Goal: Task Accomplishment & Management: Use online tool/utility

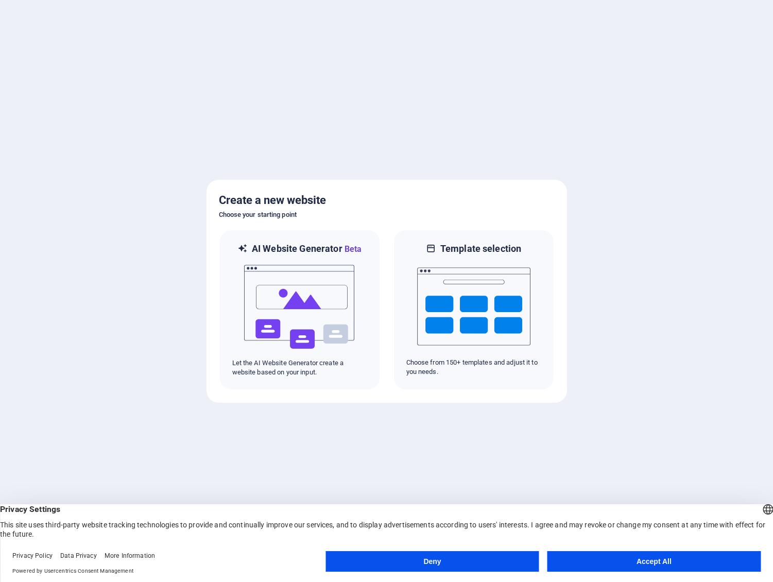
click at [660, 559] on button "Accept All" at bounding box center [654, 561] width 213 height 21
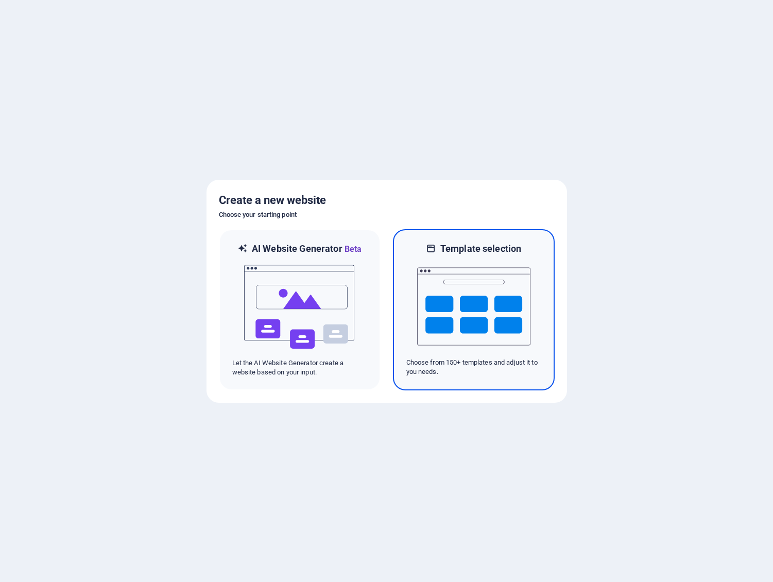
click at [477, 248] on h6 "Template selection" at bounding box center [481, 249] width 81 height 12
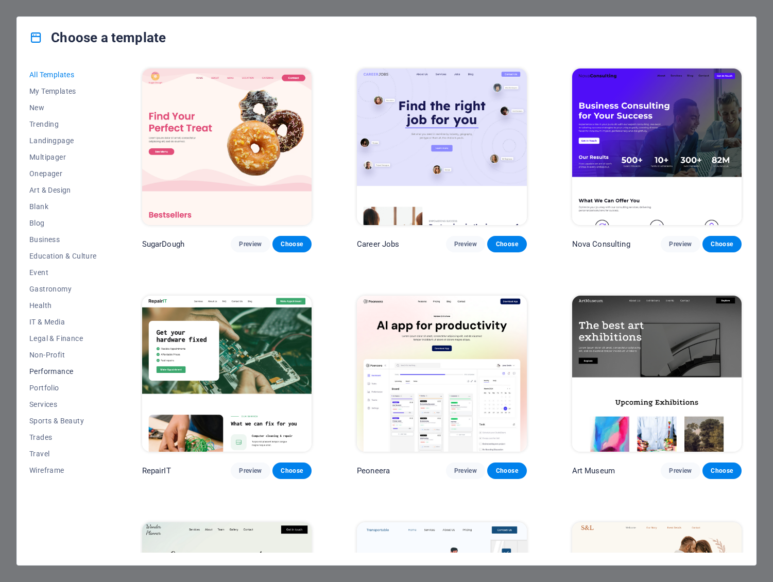
click at [47, 369] on span "Performance" at bounding box center [62, 371] width 67 height 8
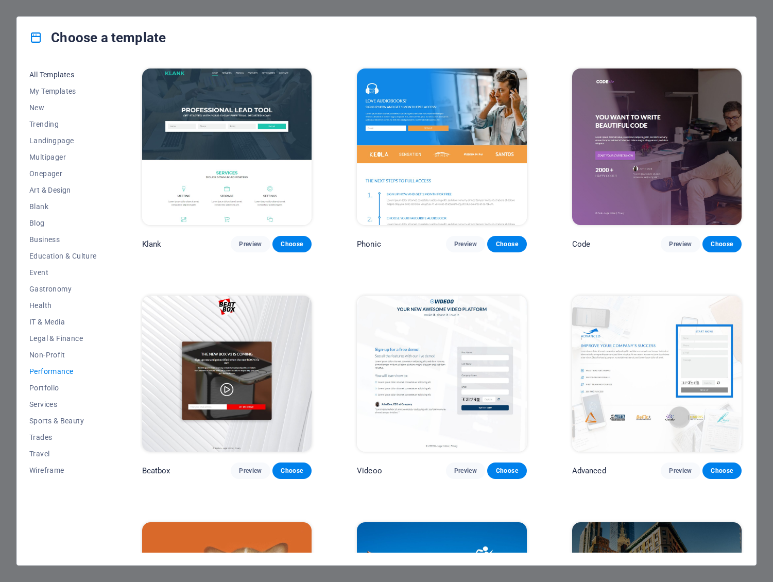
click at [44, 77] on span "All Templates" at bounding box center [62, 75] width 67 height 8
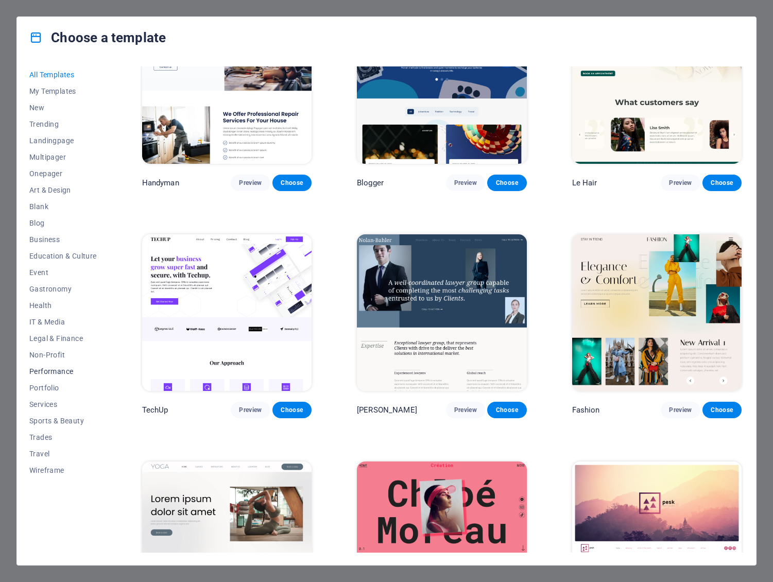
click at [57, 373] on span "Performance" at bounding box center [62, 371] width 67 height 8
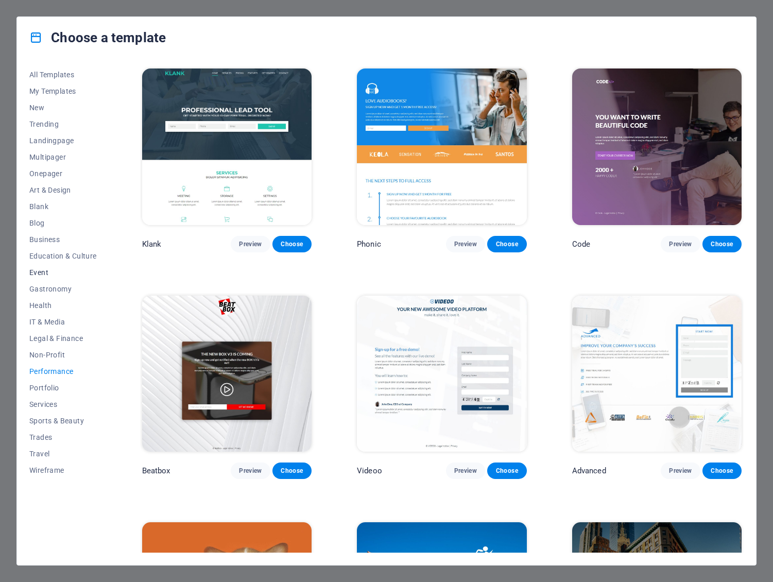
click at [41, 273] on span "Event" at bounding box center [62, 272] width 67 height 8
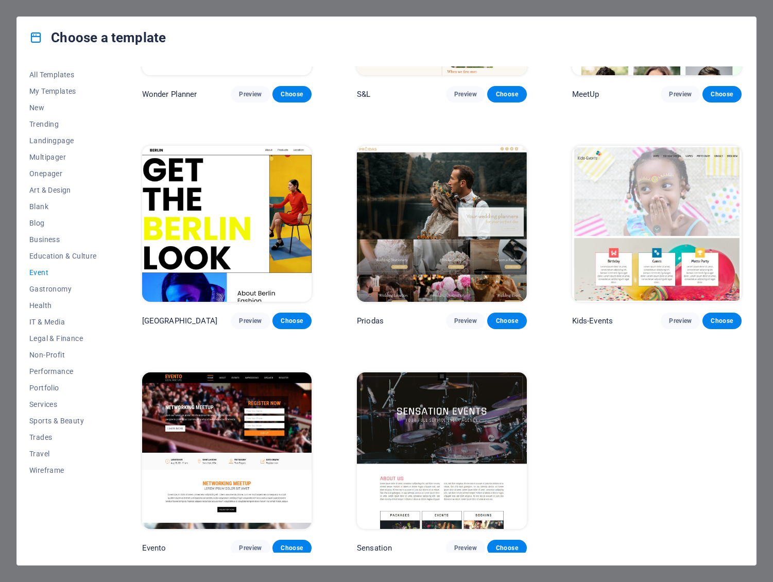
scroll to position [149, 0]
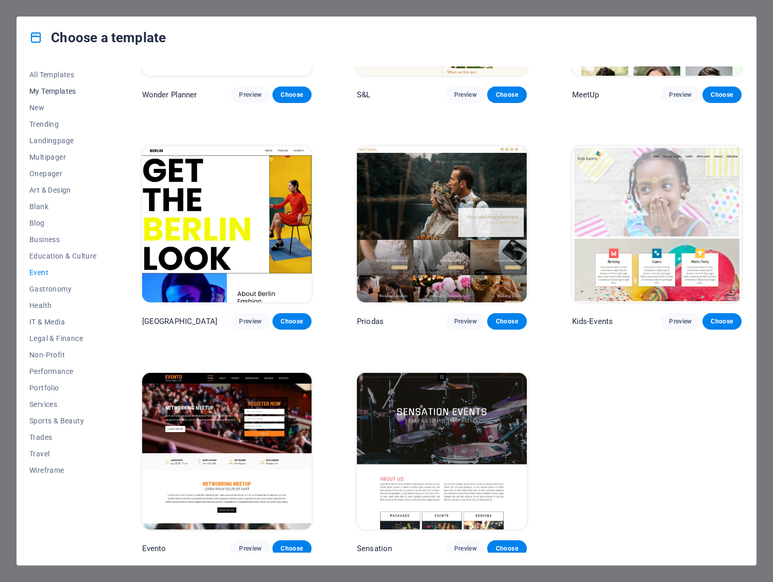
click at [62, 90] on span "My Templates" at bounding box center [62, 91] width 67 height 8
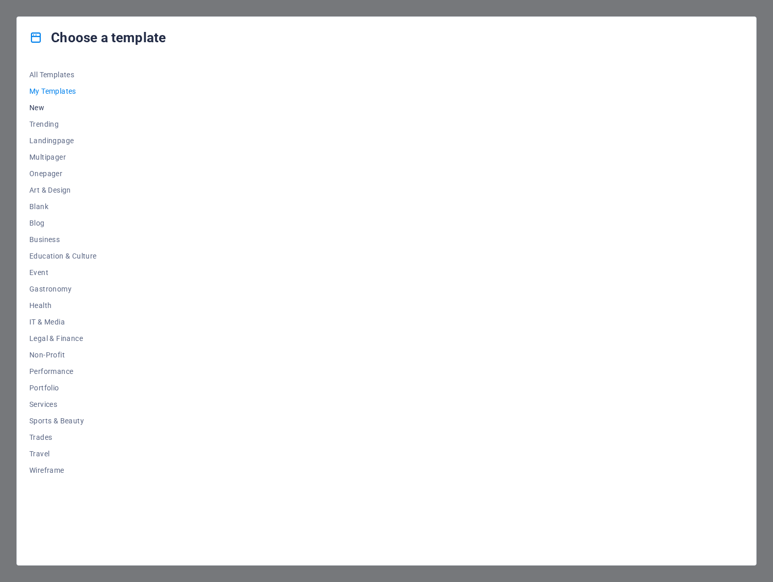
click at [41, 109] on span "New" at bounding box center [62, 108] width 67 height 8
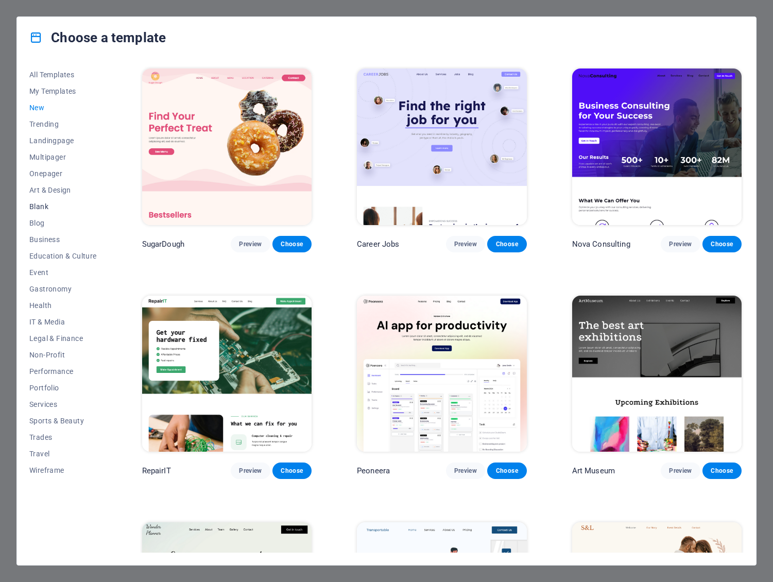
click at [56, 208] on span "Blank" at bounding box center [62, 206] width 67 height 8
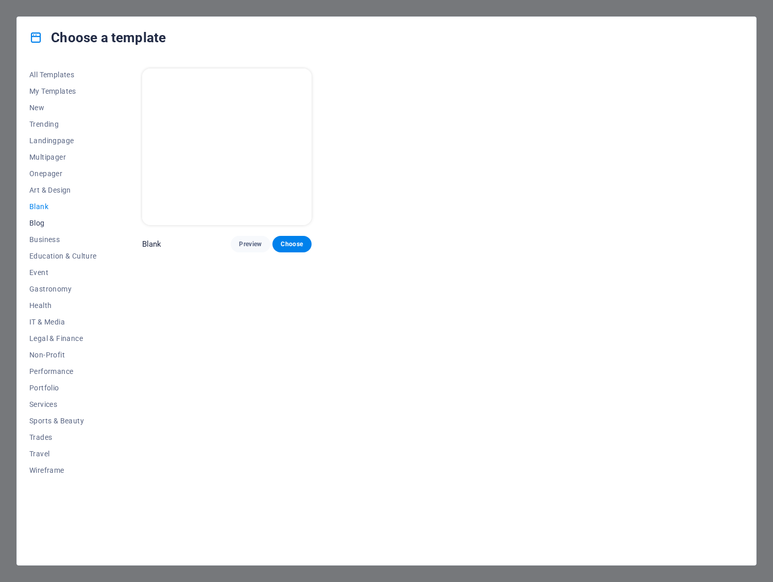
click at [52, 222] on span "Blog" at bounding box center [62, 223] width 67 height 8
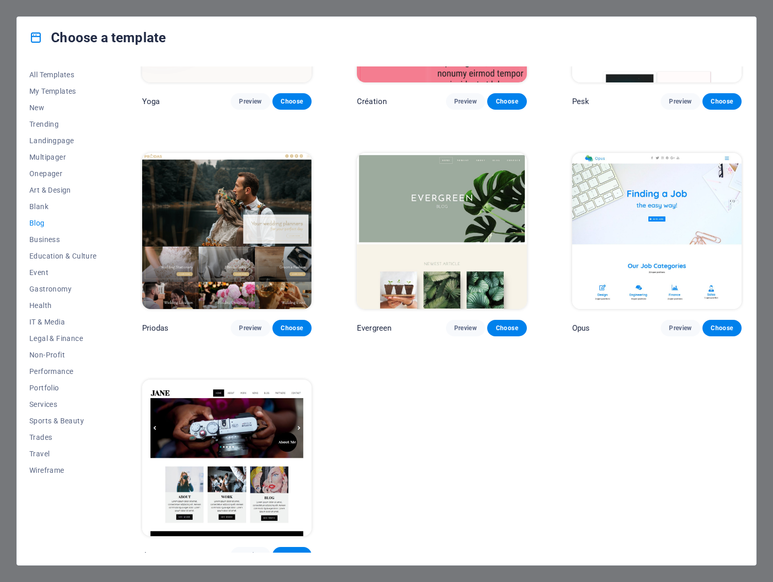
scroll to position [1503, 0]
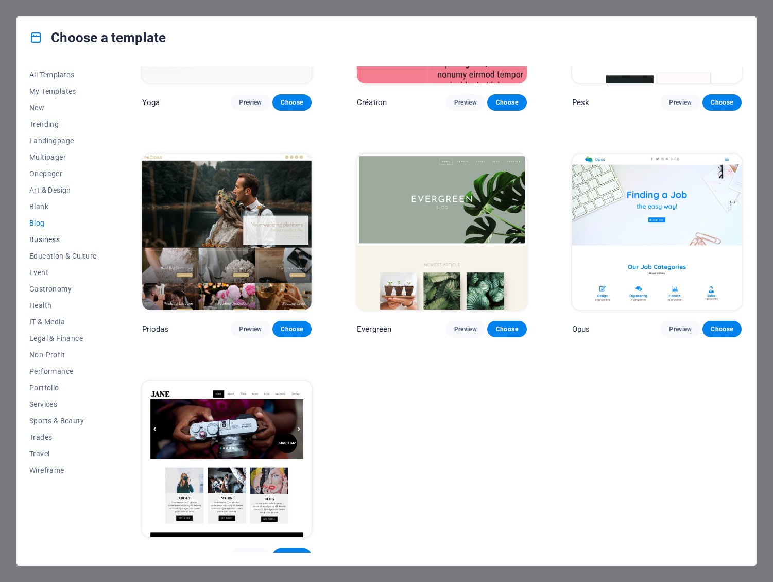
click at [56, 241] on span "Business" at bounding box center [62, 239] width 67 height 8
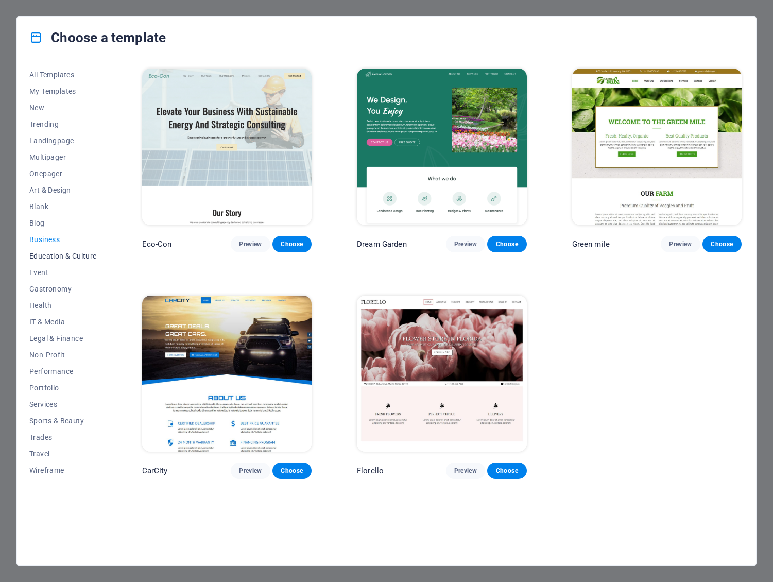
scroll to position [0, 0]
click at [56, 256] on span "Education & Culture" at bounding box center [62, 256] width 67 height 8
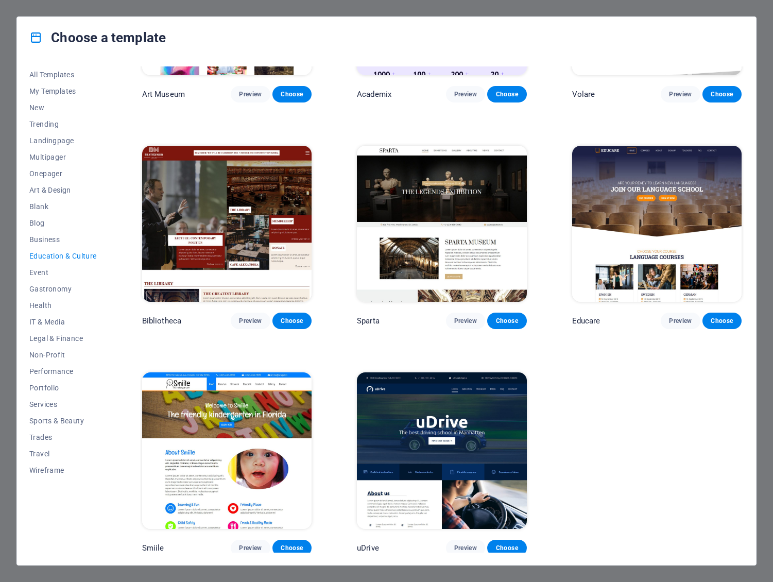
scroll to position [149, 0]
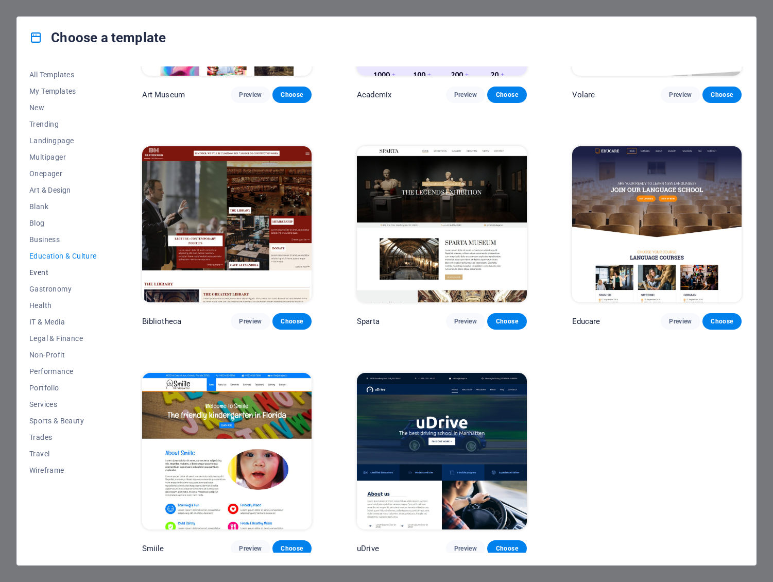
click at [42, 273] on span "Event" at bounding box center [62, 272] width 67 height 8
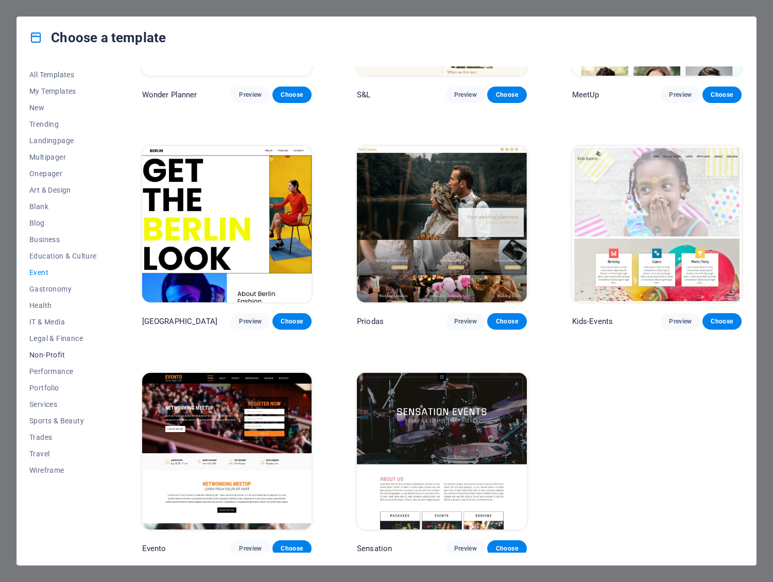
click at [55, 353] on span "Non-Profit" at bounding box center [62, 355] width 67 height 8
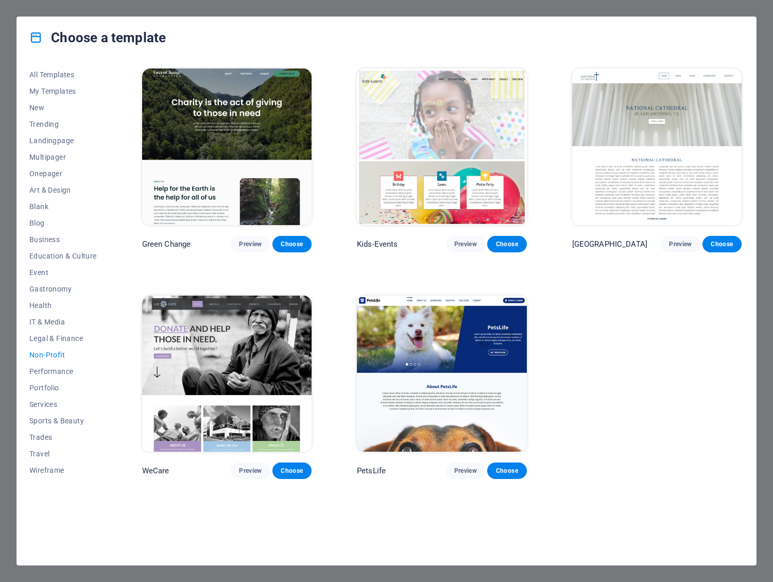
scroll to position [0, 0]
click at [54, 371] on span "Performance" at bounding box center [62, 371] width 67 height 8
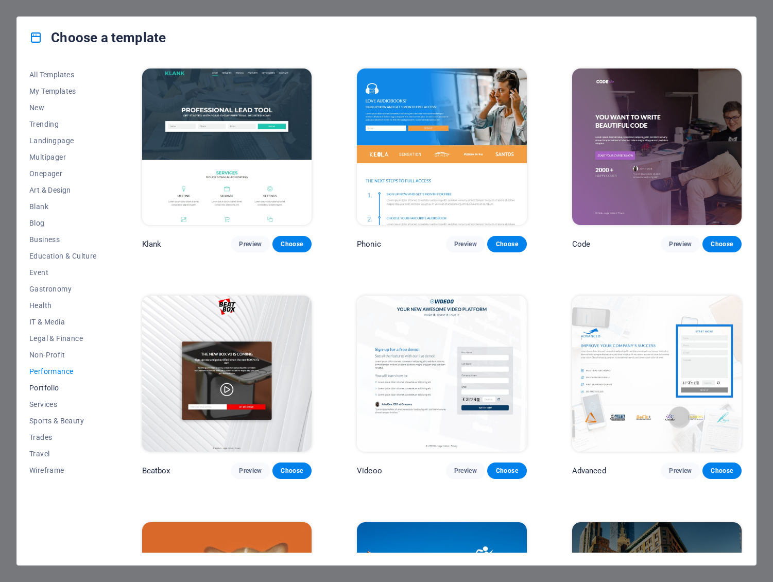
click at [49, 390] on span "Portfolio" at bounding box center [62, 388] width 67 height 8
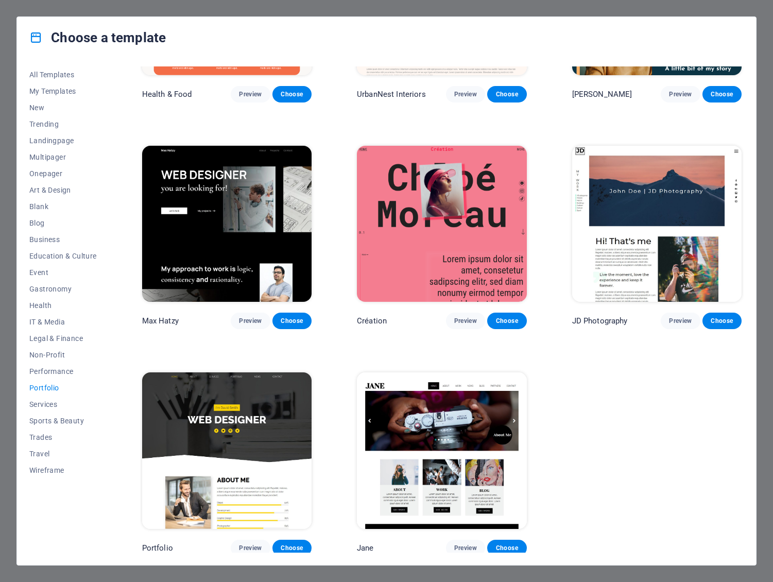
scroll to position [149, 0]
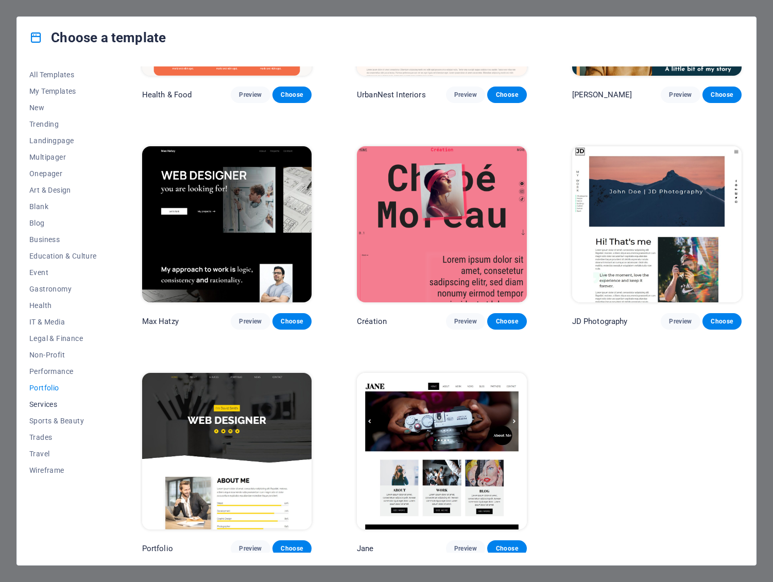
click at [47, 404] on span "Services" at bounding box center [62, 404] width 67 height 8
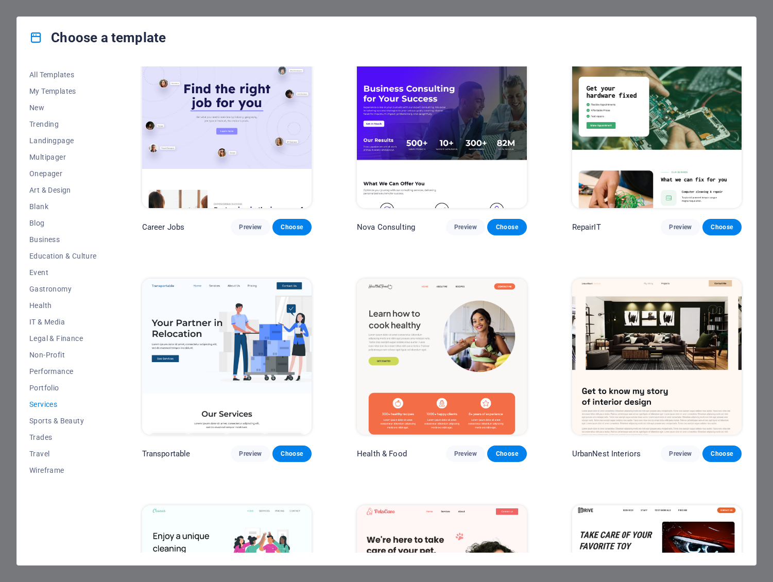
scroll to position [1, 0]
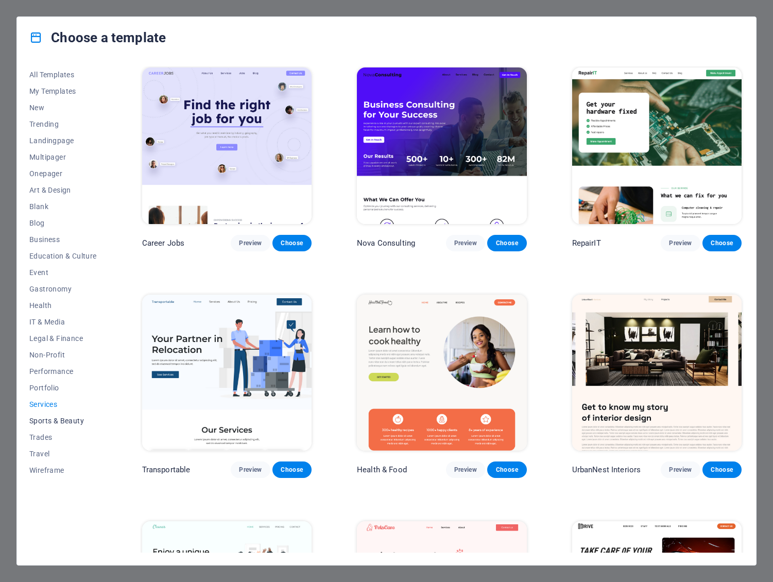
click at [50, 422] on span "Sports & Beauty" at bounding box center [62, 421] width 67 height 8
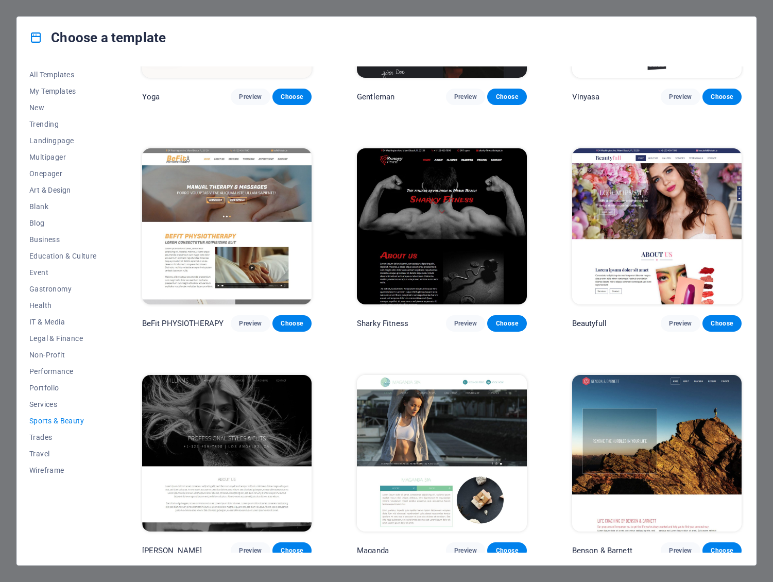
scroll to position [601, 0]
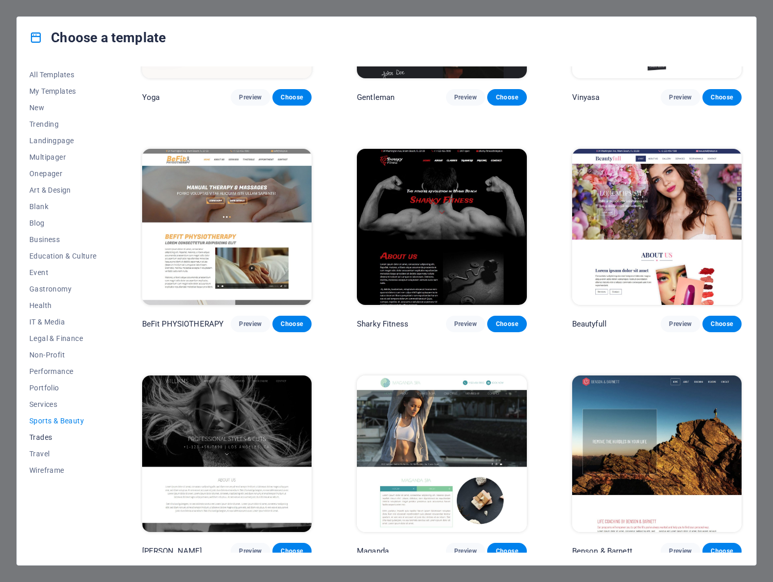
click at [55, 437] on span "Trades" at bounding box center [62, 437] width 67 height 8
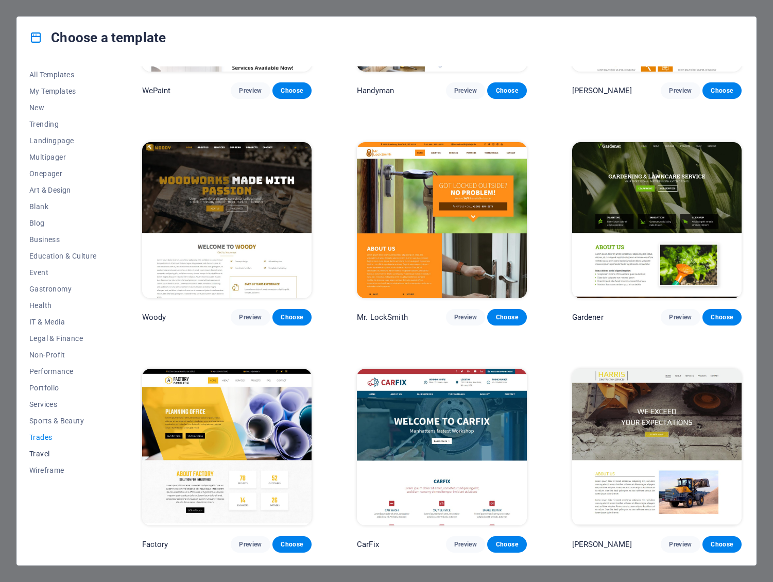
scroll to position [149, 0]
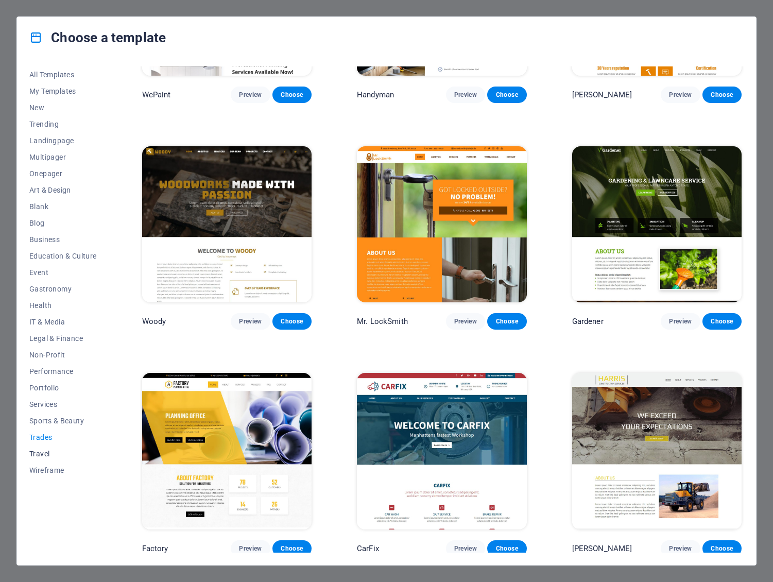
click at [76, 449] on button "Travel" at bounding box center [62, 454] width 67 height 16
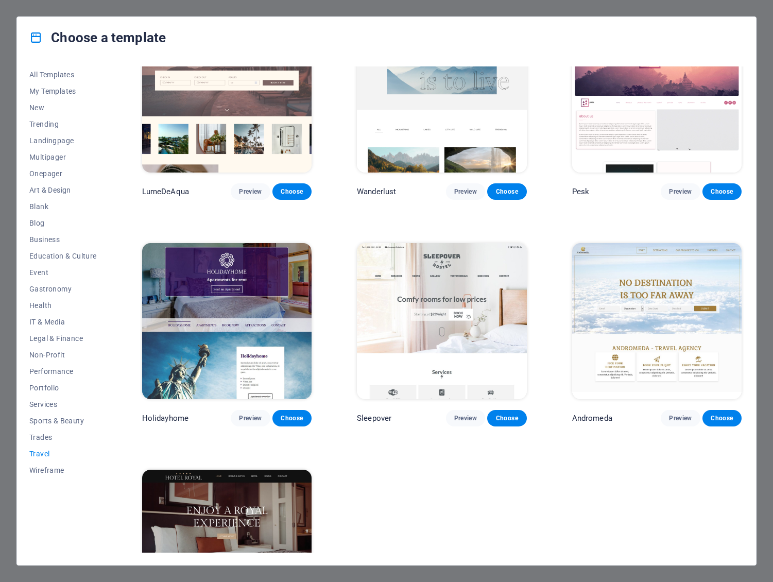
scroll to position [52, 0]
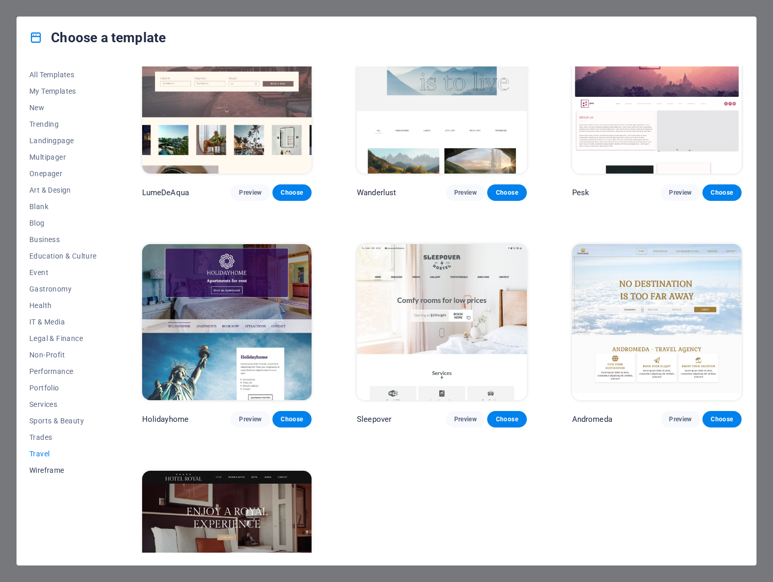
click at [56, 468] on span "Wireframe" at bounding box center [62, 470] width 67 height 8
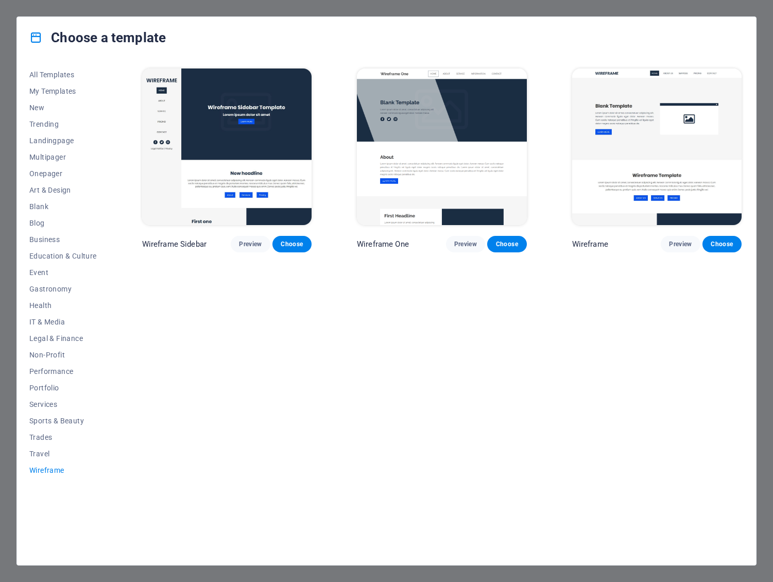
scroll to position [0, 0]
click at [54, 155] on span "Multipager" at bounding box center [62, 157] width 67 height 8
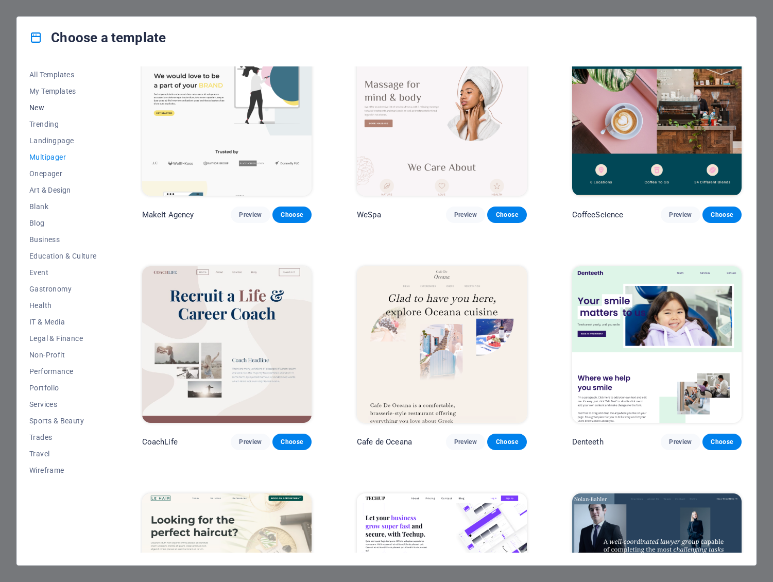
click at [57, 112] on button "New" at bounding box center [62, 107] width 67 height 16
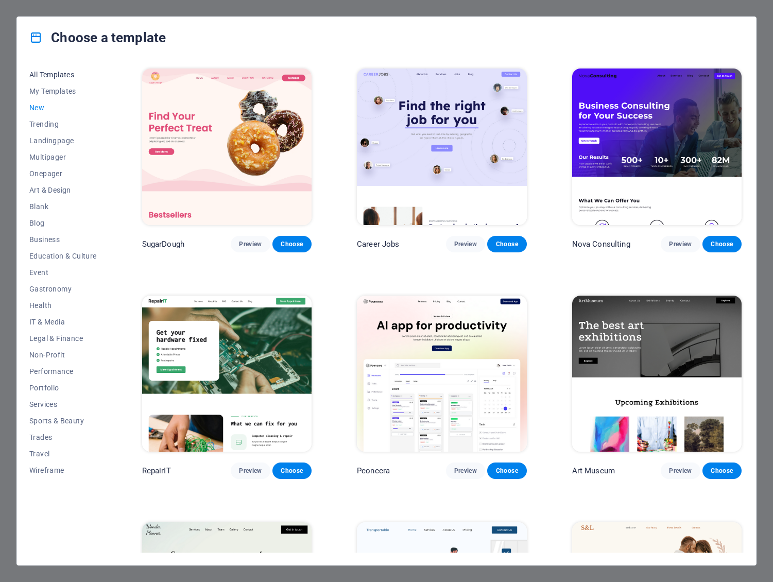
click at [49, 73] on span "All Templates" at bounding box center [62, 75] width 67 height 8
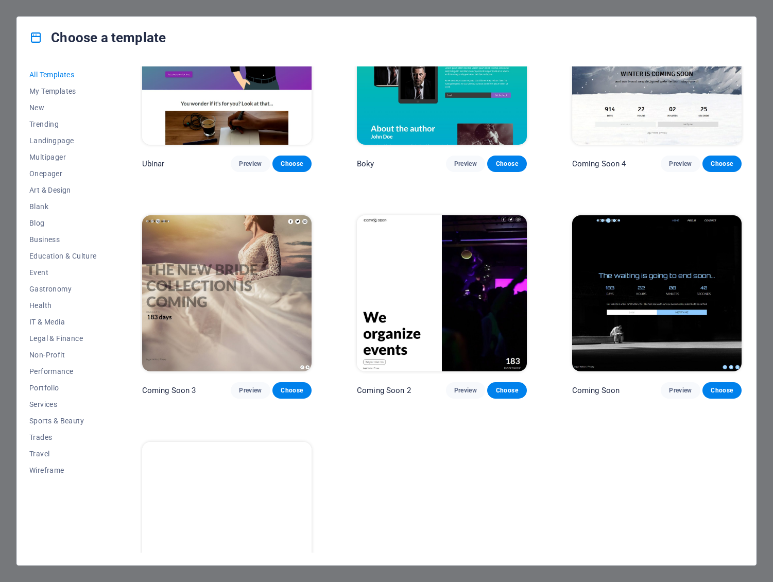
scroll to position [12110, 0]
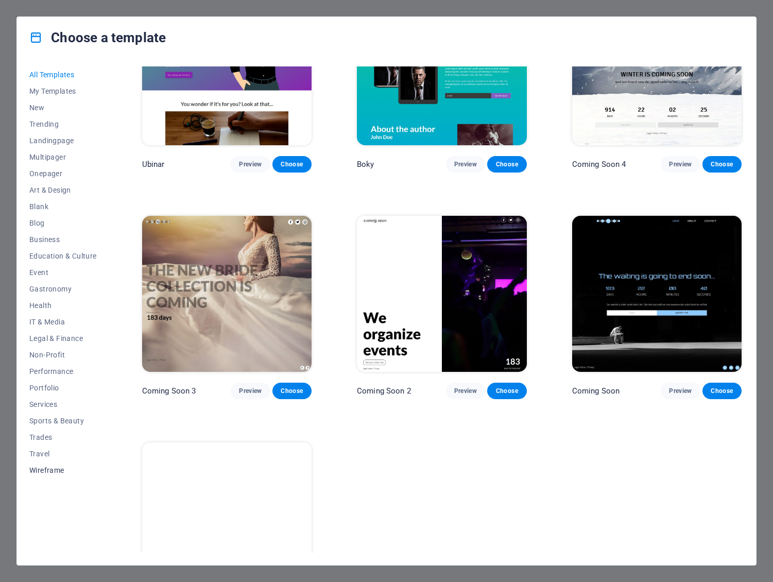
click at [55, 471] on span "Wireframe" at bounding box center [62, 470] width 67 height 8
